Goal: Information Seeking & Learning: Learn about a topic

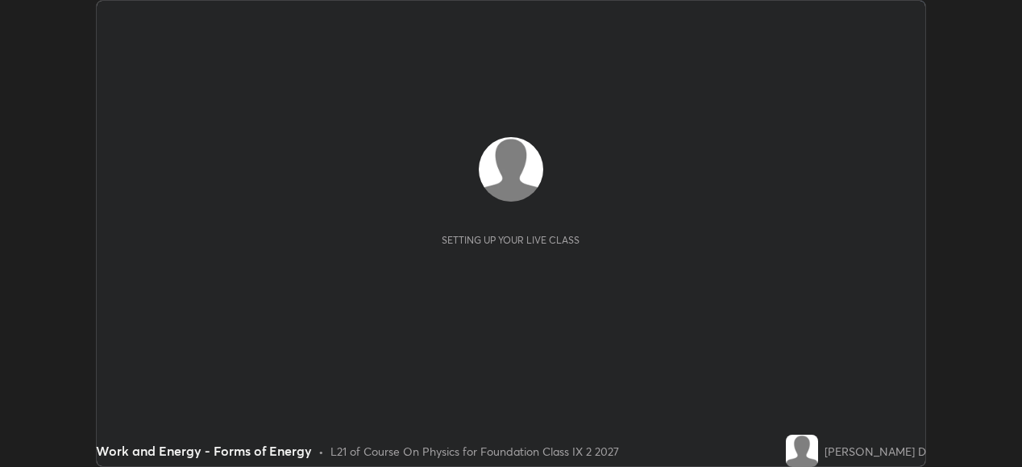
scroll to position [467, 1021]
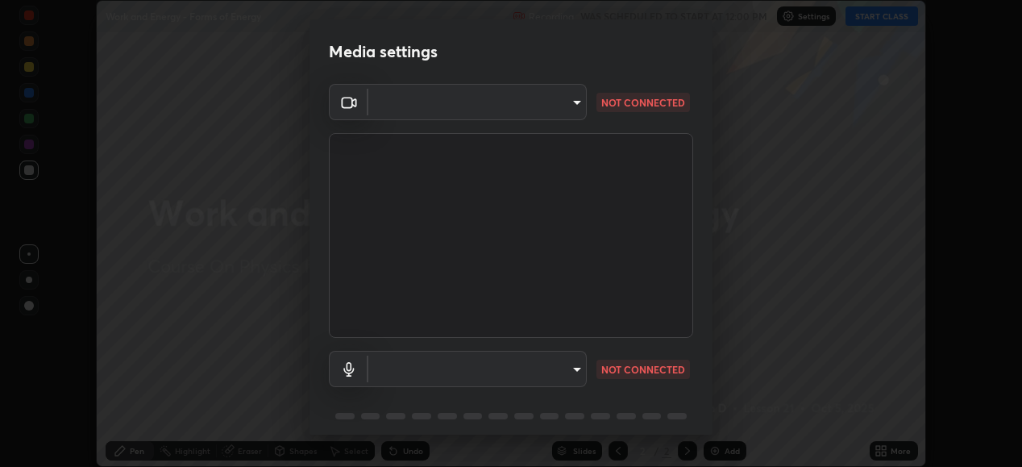
type input "1674d967bf5bfe0c65a51c96eaa310d8c5db01ba72f63f0a3a6b621615c927a6"
type input "communications"
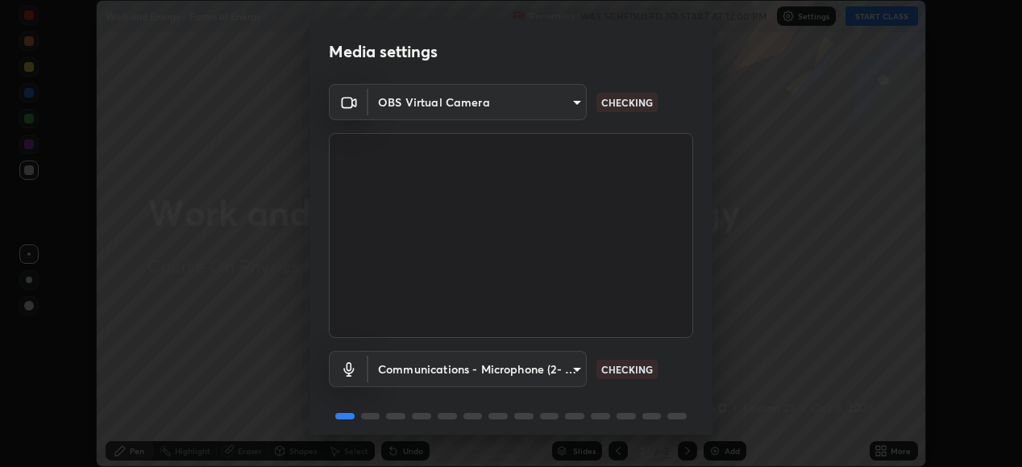
scroll to position [62, 0]
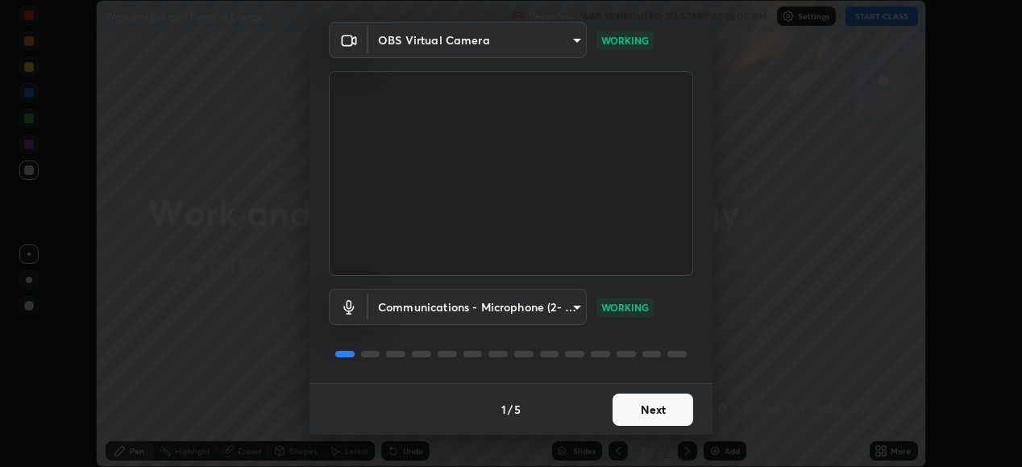
click at [664, 401] on button "Next" at bounding box center [652, 409] width 81 height 32
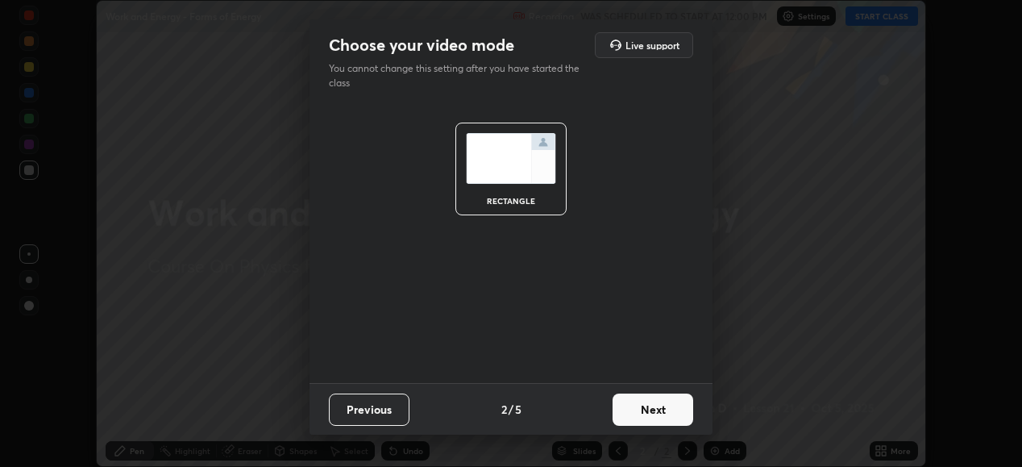
click at [669, 401] on button "Next" at bounding box center [652, 409] width 81 height 32
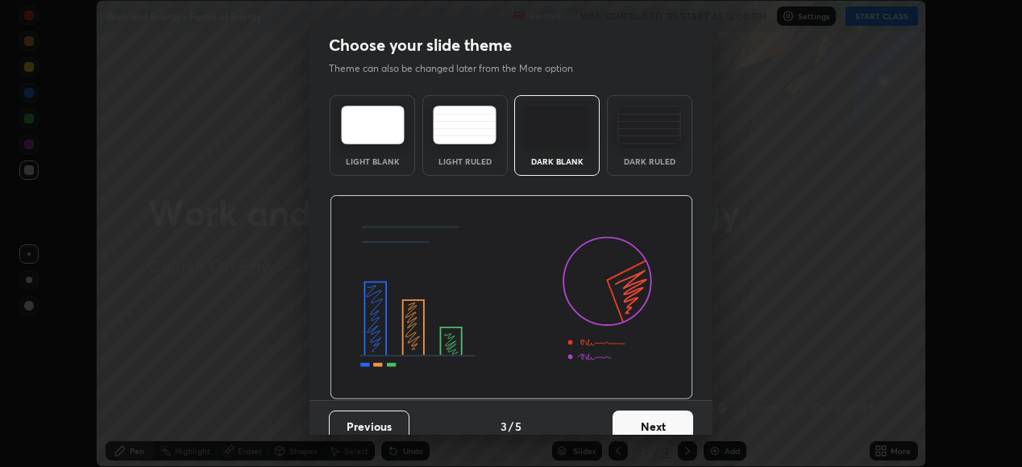
click at [670, 415] on button "Next" at bounding box center [652, 426] width 81 height 32
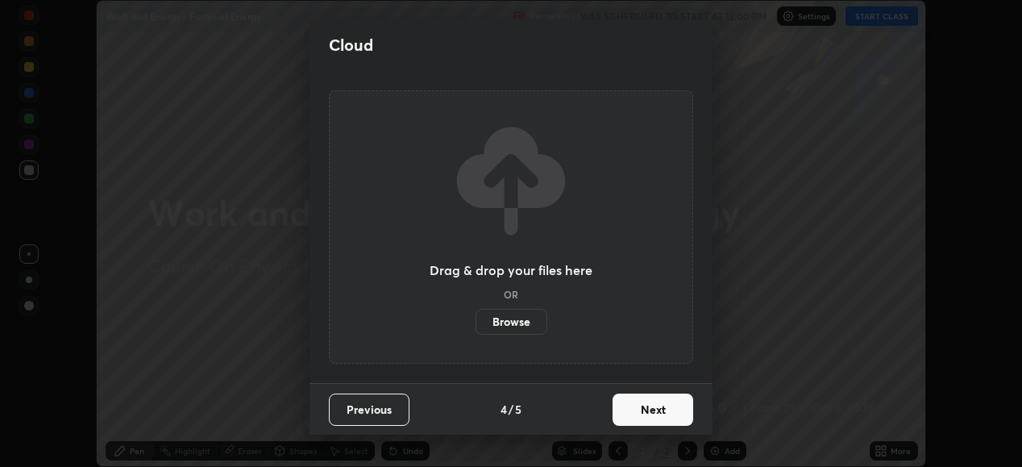
click at [667, 407] on button "Next" at bounding box center [652, 409] width 81 height 32
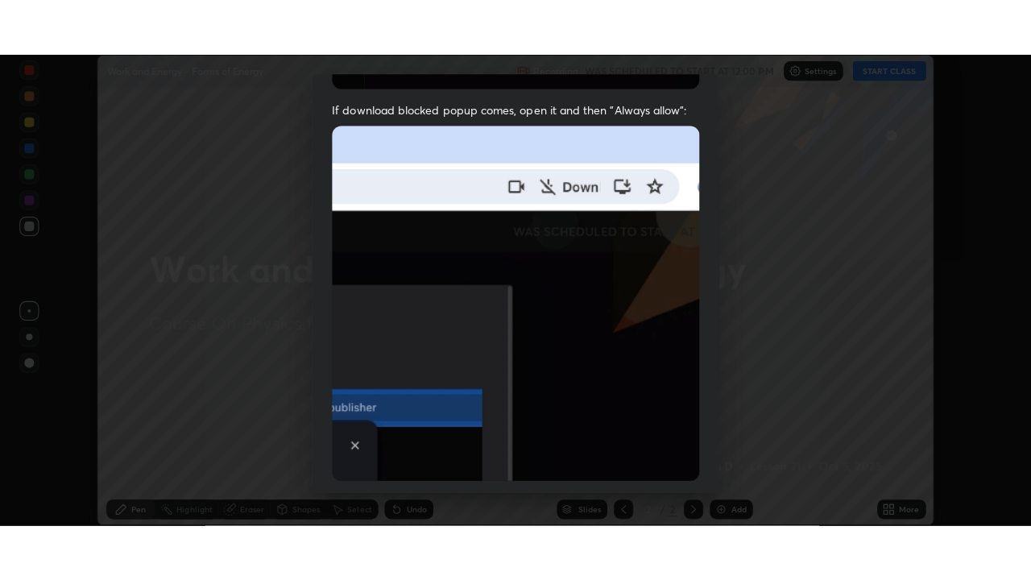
scroll to position [391, 0]
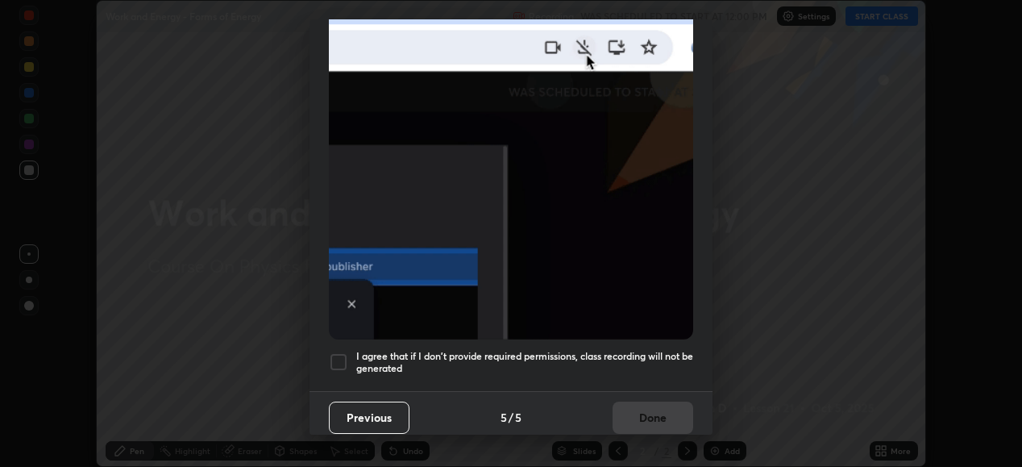
click at [339, 352] on div at bounding box center [338, 361] width 19 height 19
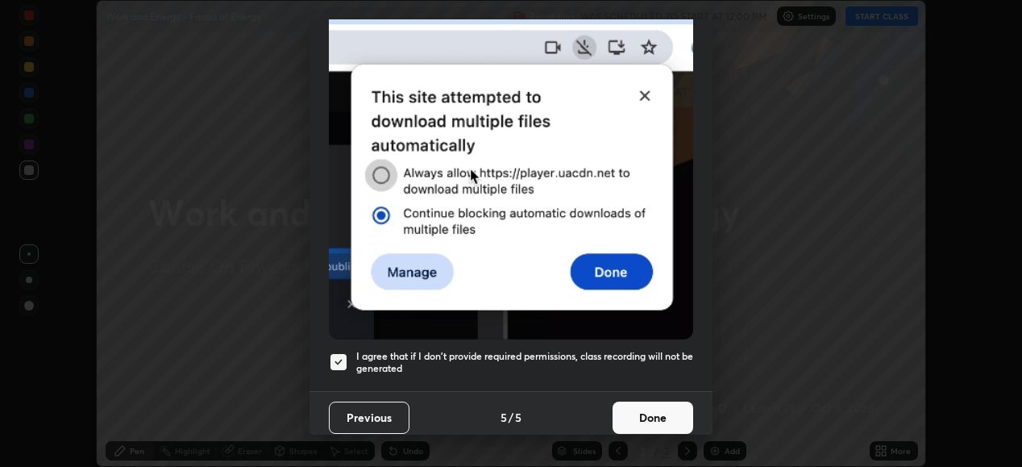
click at [641, 402] on button "Done" at bounding box center [652, 417] width 81 height 32
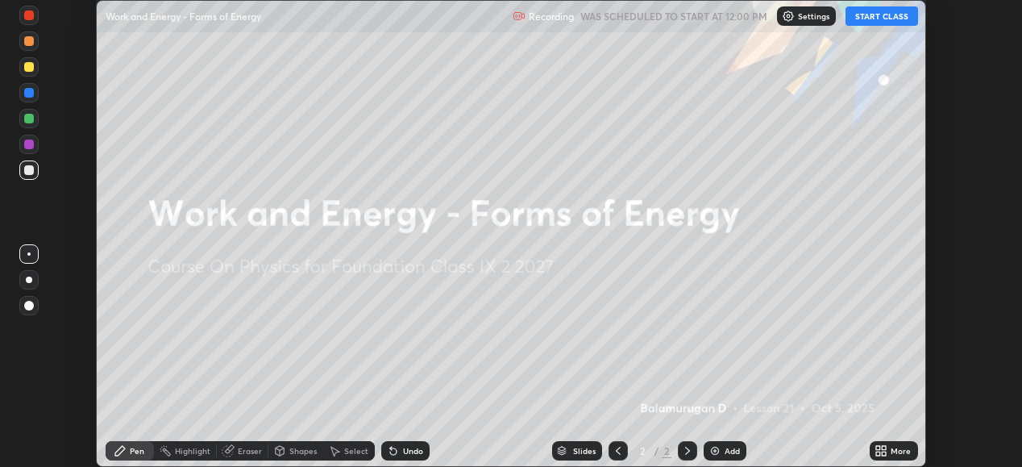
click at [898, 447] on div "More" at bounding box center [900, 450] width 20 height 8
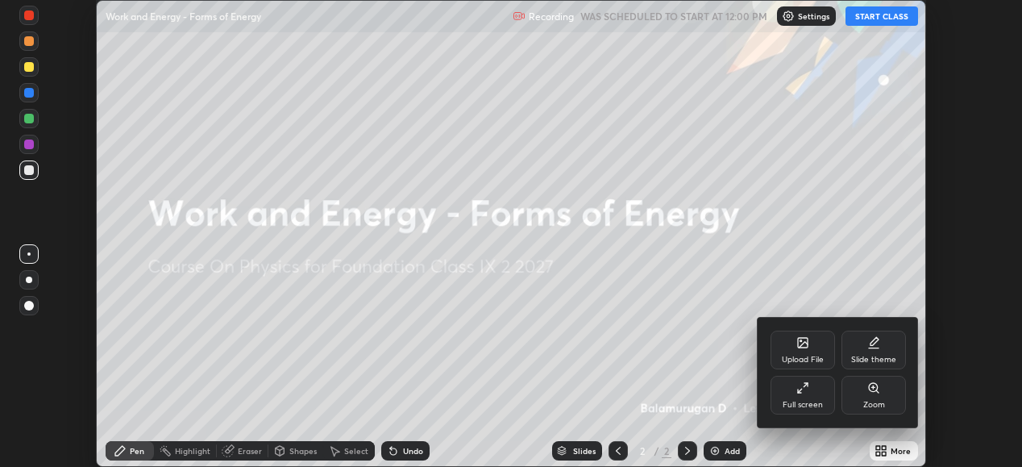
click at [812, 391] on div "Full screen" at bounding box center [802, 394] width 64 height 39
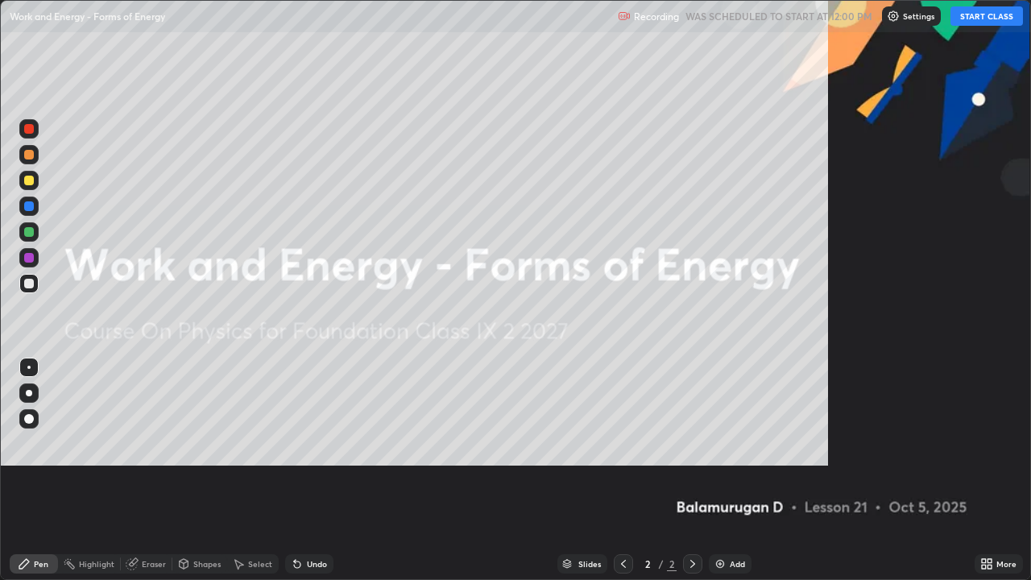
scroll to position [580, 1031]
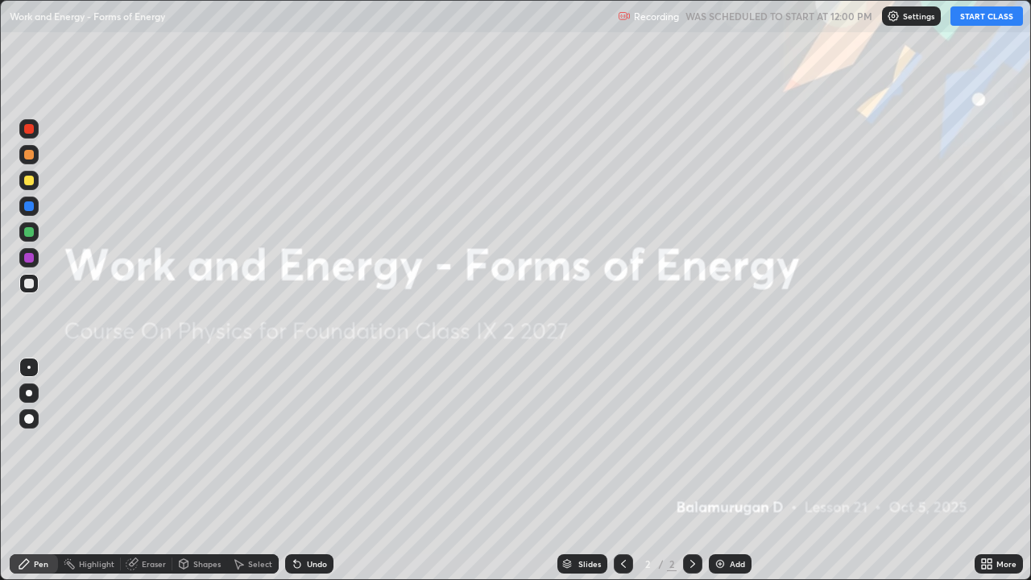
click at [976, 17] on button "START CLASS" at bounding box center [987, 15] width 73 height 19
click at [723, 466] on img at bounding box center [720, 564] width 13 height 13
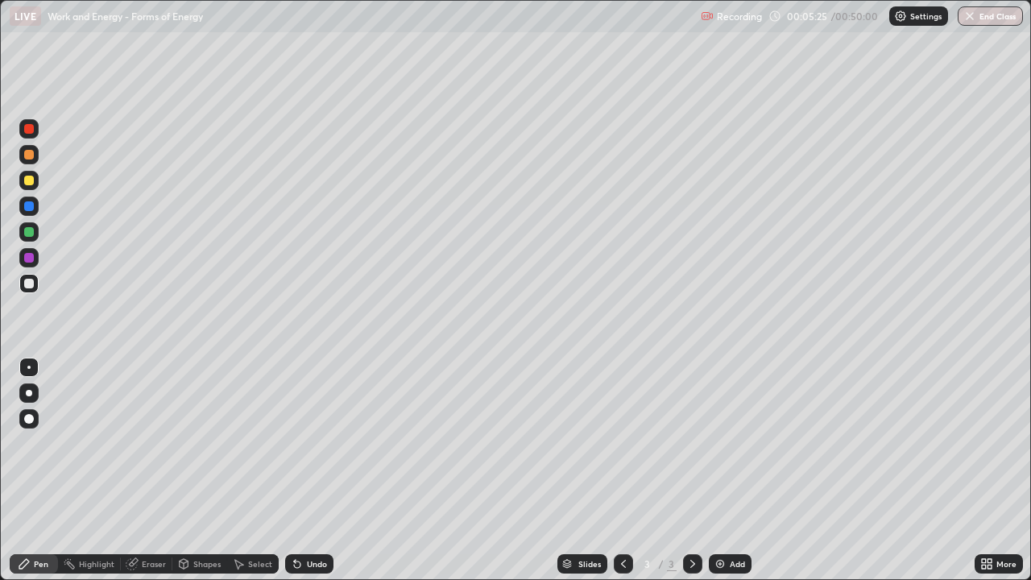
click at [29, 393] on div at bounding box center [29, 393] width 6 height 6
click at [23, 188] on div at bounding box center [28, 180] width 19 height 19
click at [26, 206] on div at bounding box center [29, 206] width 10 height 10
click at [25, 180] on div at bounding box center [29, 181] width 10 height 10
click at [26, 228] on div at bounding box center [29, 232] width 10 height 10
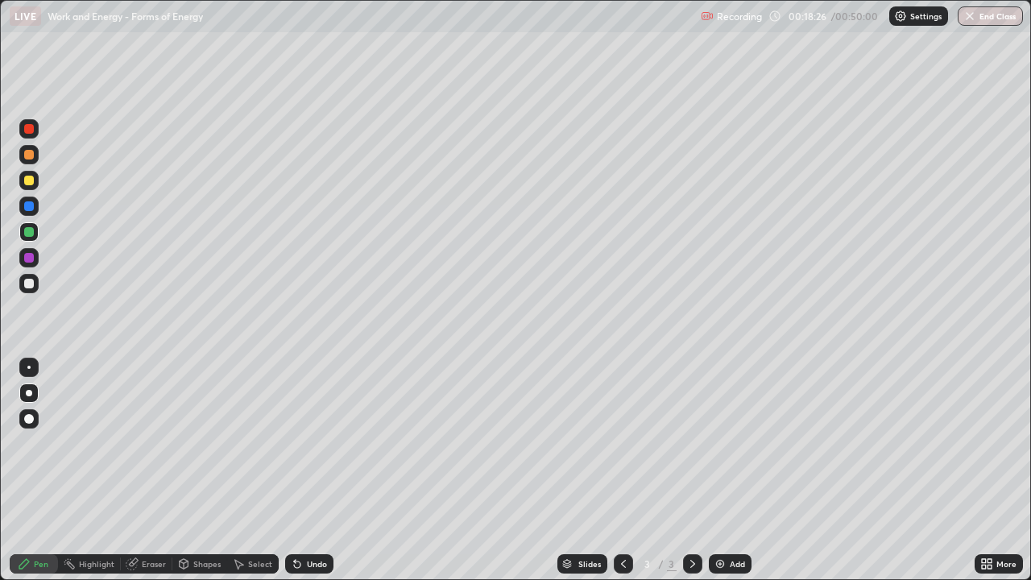
click at [730, 466] on div "Add" at bounding box center [737, 564] width 15 height 8
click at [27, 206] on div at bounding box center [29, 206] width 10 height 10
click at [26, 228] on div at bounding box center [29, 232] width 10 height 10
click at [28, 281] on div at bounding box center [29, 284] width 10 height 10
click at [319, 466] on div "Undo" at bounding box center [309, 563] width 48 height 19
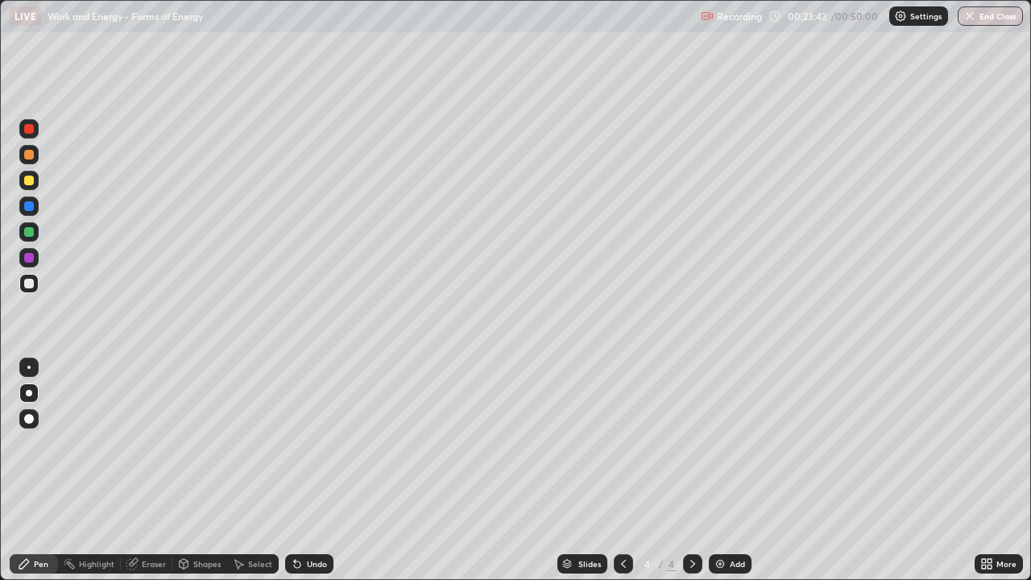
click at [307, 466] on div "Undo" at bounding box center [317, 564] width 20 height 8
click at [315, 466] on div "Undo" at bounding box center [317, 564] width 20 height 8
click at [312, 466] on div "Undo" at bounding box center [317, 564] width 20 height 8
click at [27, 229] on div at bounding box center [29, 232] width 10 height 10
click at [27, 179] on div at bounding box center [29, 181] width 10 height 10
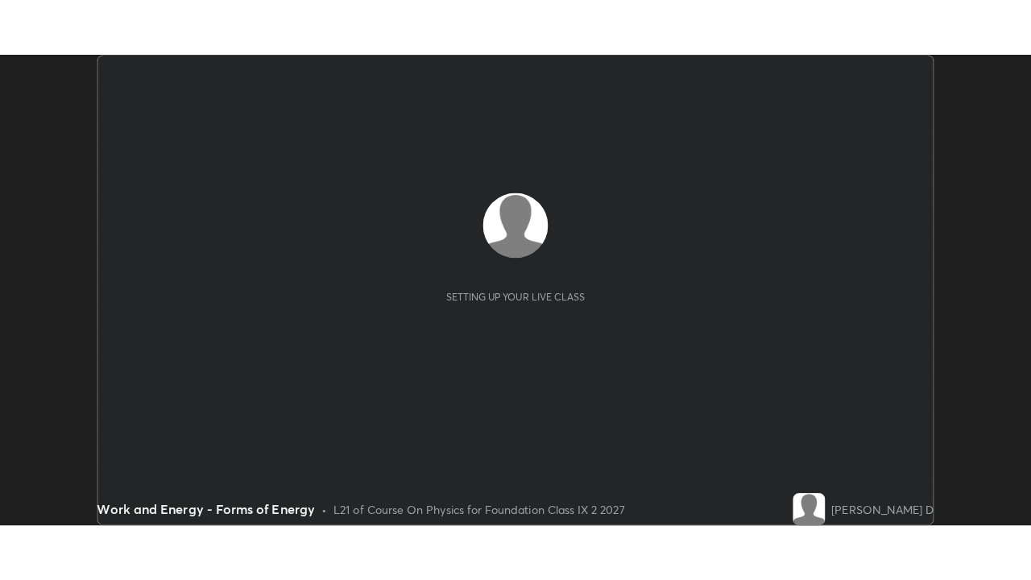
scroll to position [467, 1021]
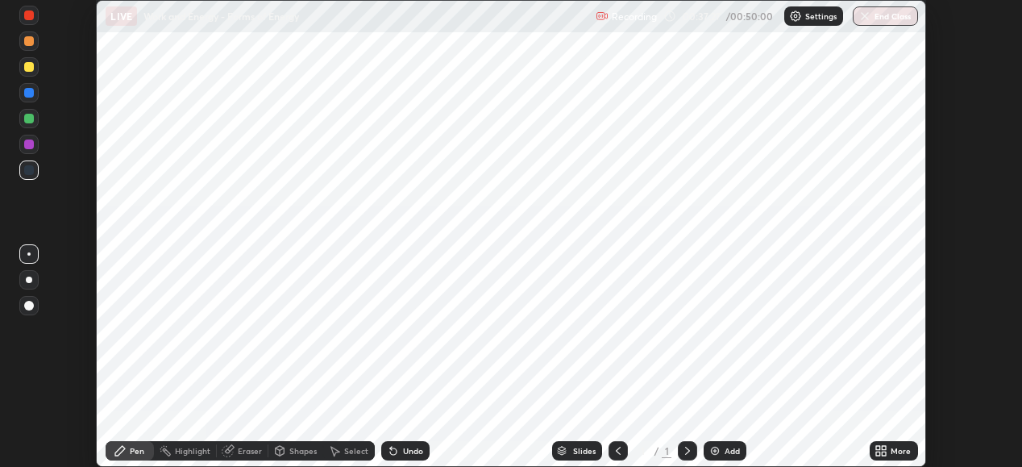
click at [897, 450] on div "More" at bounding box center [900, 450] width 20 height 8
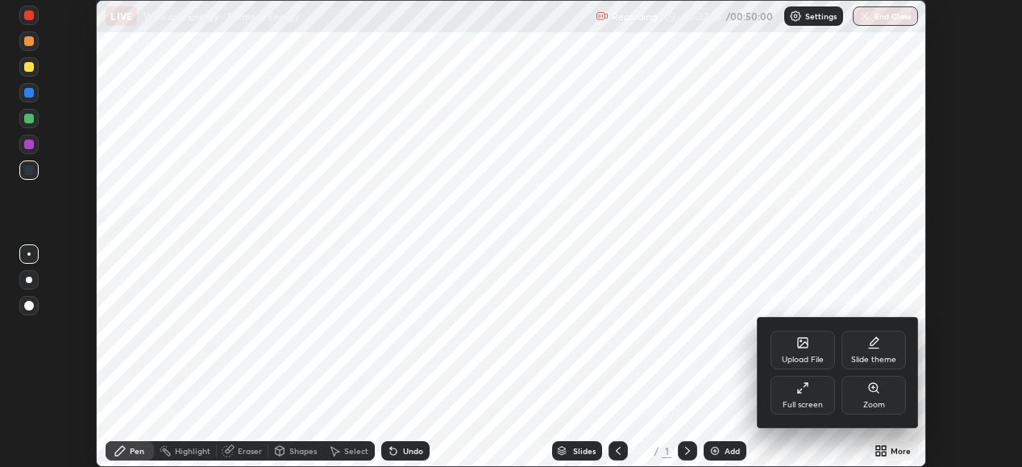
click at [805, 390] on icon at bounding box center [802, 387] width 13 height 13
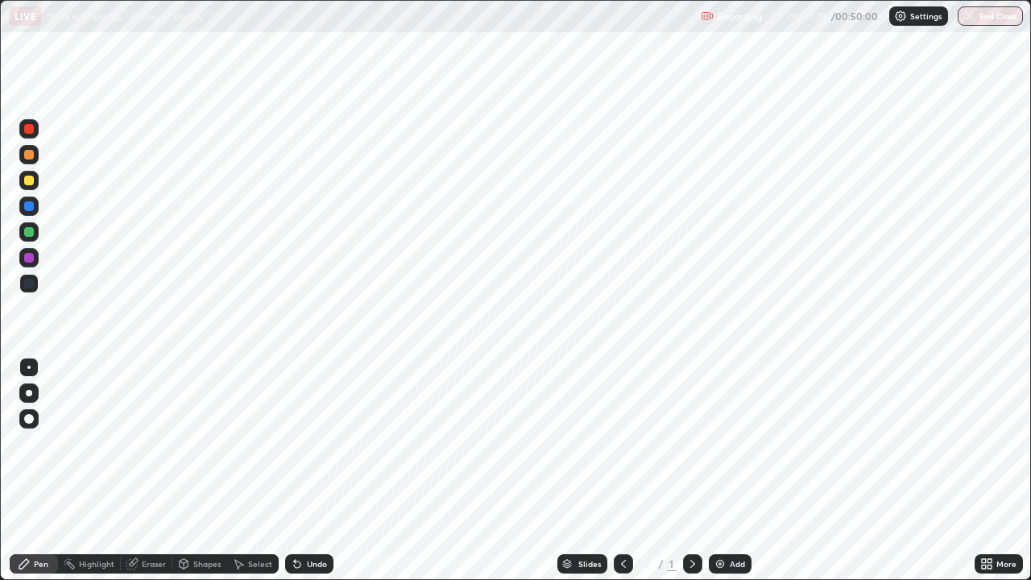
scroll to position [580, 1031]
click at [624, 466] on icon at bounding box center [623, 564] width 13 height 13
click at [693, 466] on icon at bounding box center [692, 564] width 13 height 13
click at [622, 466] on icon at bounding box center [623, 564] width 13 height 13
click at [730, 466] on div "Add" at bounding box center [737, 564] width 15 height 8
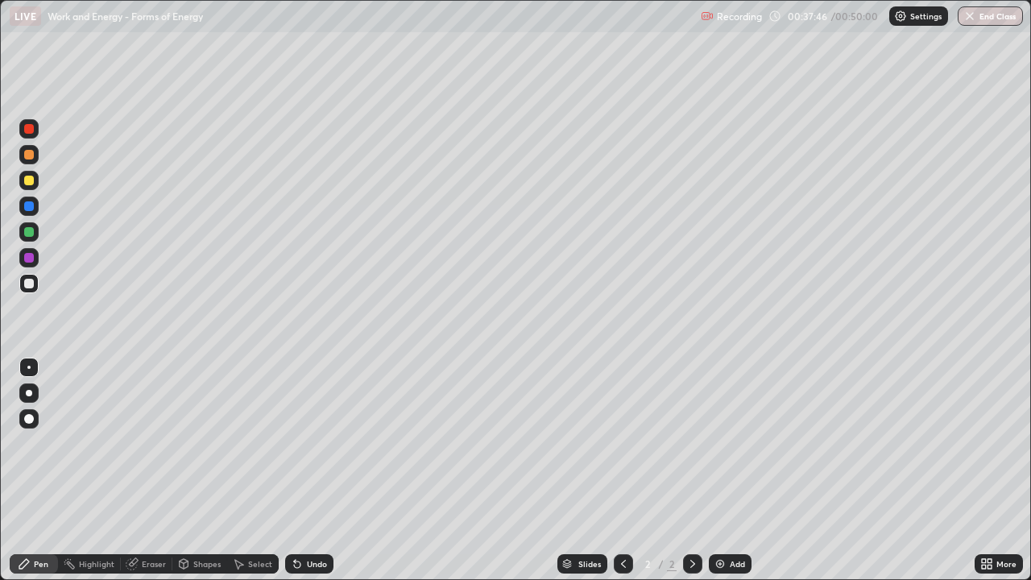
click at [25, 158] on div at bounding box center [29, 155] width 10 height 10
